Goal: Check status: Check status

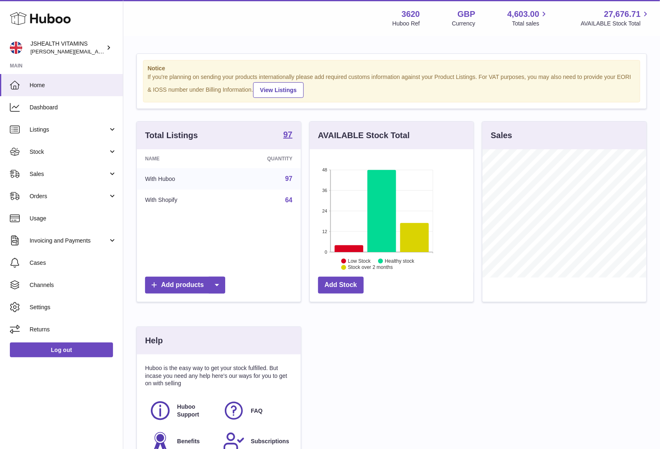
scroll to position [128, 164]
click at [67, 150] on span "Stock" at bounding box center [69, 152] width 79 height 8
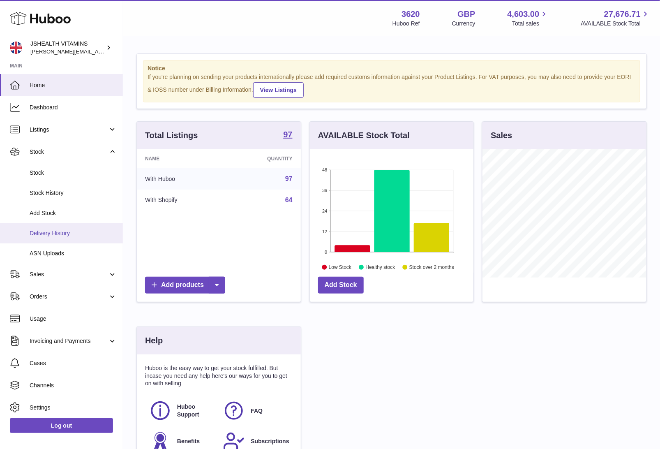
click at [58, 229] on span "Delivery History" at bounding box center [73, 233] width 87 height 8
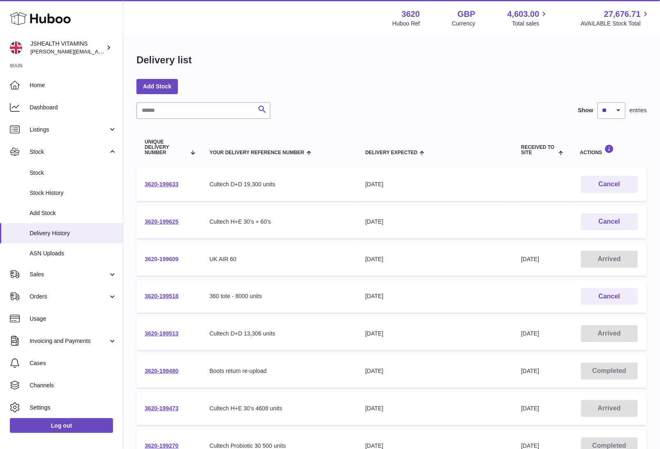
click at [163, 256] on link "3620-199609" at bounding box center [162, 259] width 34 height 7
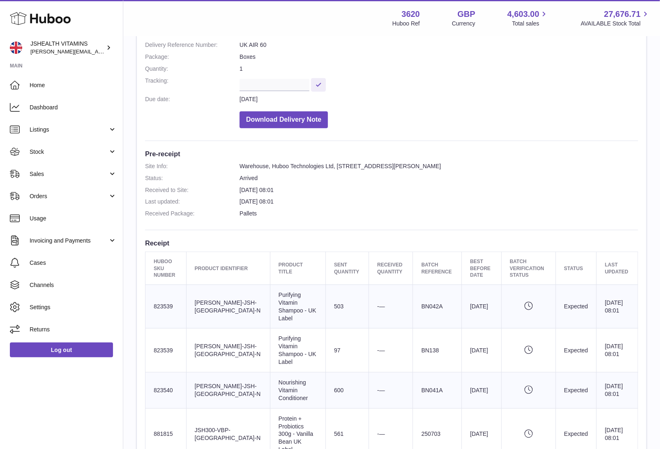
scroll to position [111, 0]
